Goal: Check status: Check status

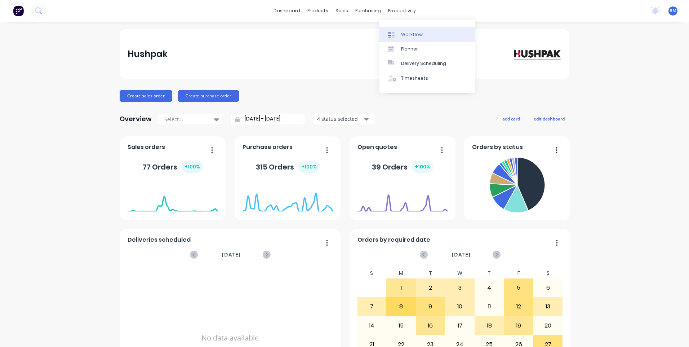
click at [393, 38] on link "Workflow" at bounding box center [427, 34] width 96 height 14
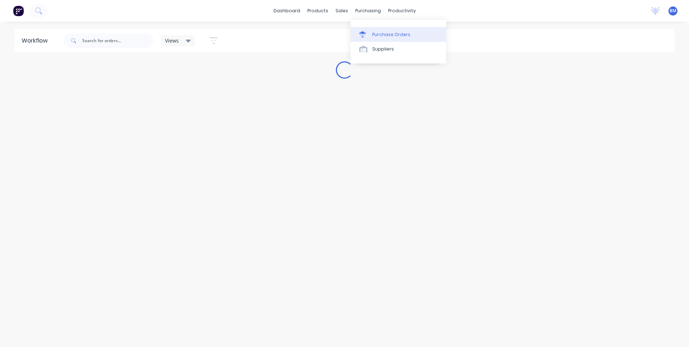
click at [364, 32] on icon at bounding box center [362, 34] width 6 height 6
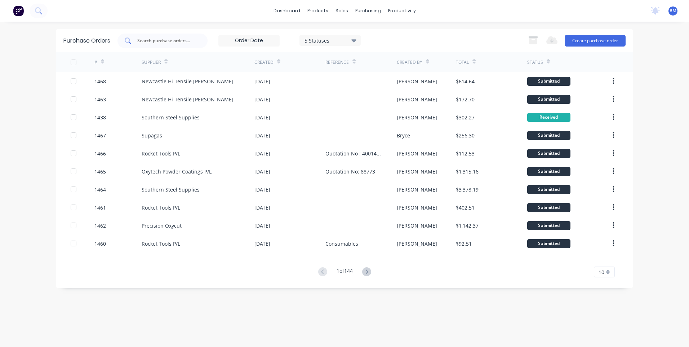
click at [148, 41] on input "text" at bounding box center [167, 40] width 60 height 7
paste input "1404"
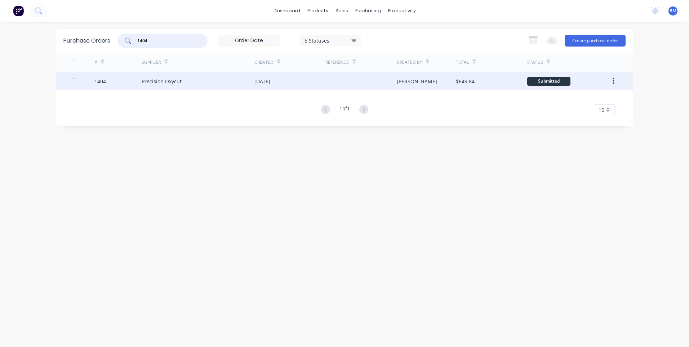
type input "1404"
click at [103, 81] on div "1404" at bounding box center [100, 81] width 12 height 8
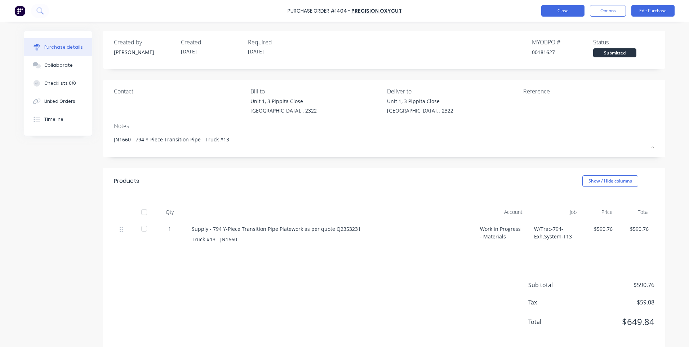
click at [574, 14] on button "Close" at bounding box center [562, 11] width 43 height 12
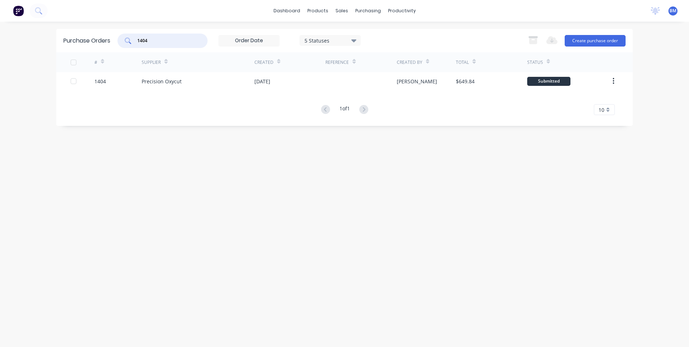
click at [173, 43] on input "1404" at bounding box center [167, 40] width 60 height 7
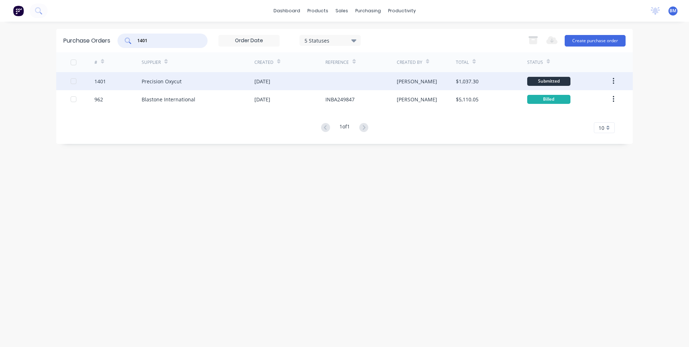
type input "1401"
click at [106, 83] on div "1401" at bounding box center [118, 81] width 48 height 18
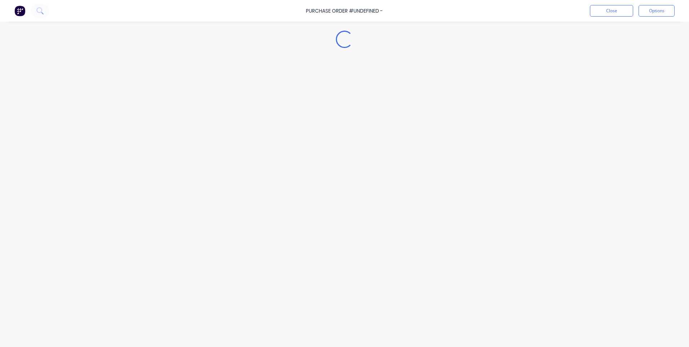
type textarea "x"
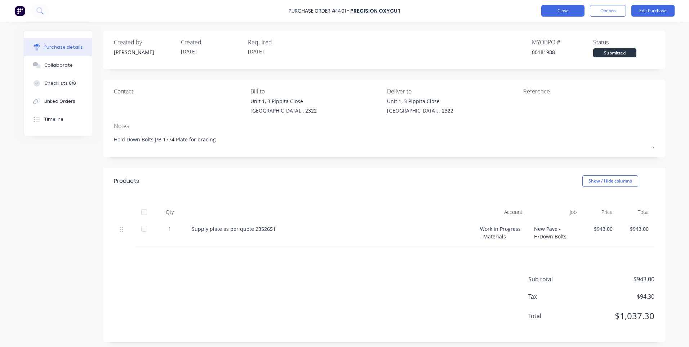
click at [552, 8] on button "Close" at bounding box center [562, 11] width 43 height 12
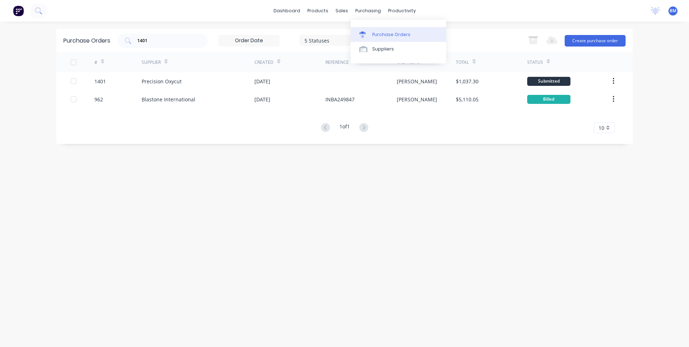
click at [373, 37] on div "Purchase Orders" at bounding box center [391, 34] width 38 height 6
click at [369, 31] on div at bounding box center [364, 34] width 11 height 6
drag, startPoint x: 163, startPoint y: 42, endPoint x: 59, endPoint y: 41, distance: 104.2
click at [64, 40] on div "Purchase Orders 1401 5 Statuses 5 Statuses Export to Excel (XLSX) Create purcha…" at bounding box center [344, 40] width 577 height 23
type input "10mm plate"
